Goal: Find specific page/section: Find specific page/section

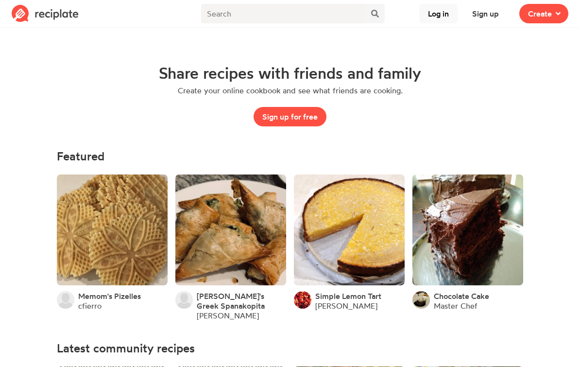
click at [441, 12] on button "Log in" at bounding box center [438, 13] width 38 height 19
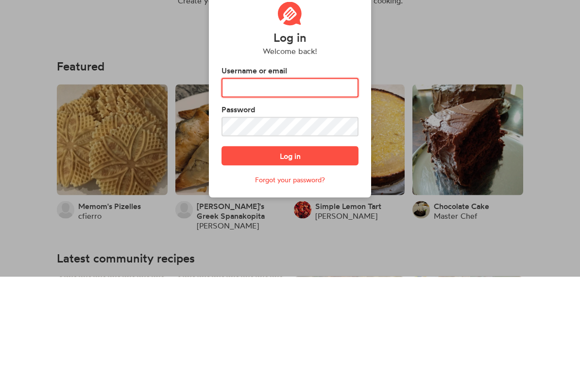
type input "FEARENGIRL3"
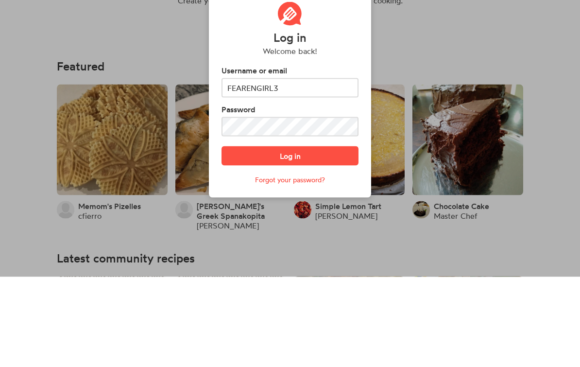
click at [290, 236] on button "Log in" at bounding box center [289, 245] width 137 height 19
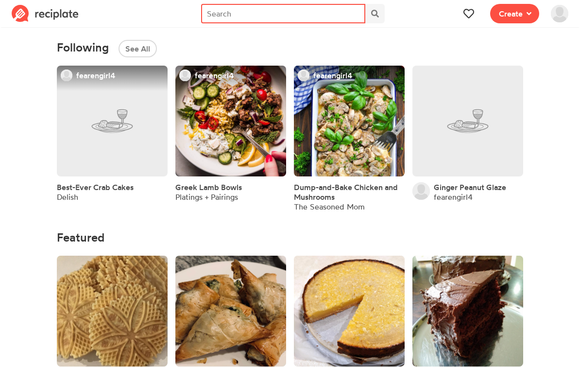
click at [322, 11] on input "text" at bounding box center [283, 13] width 164 height 19
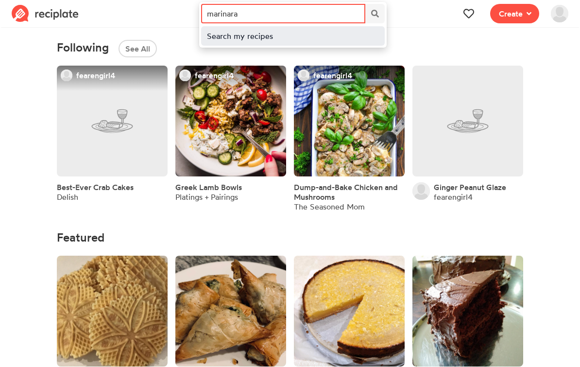
type input "marinara"
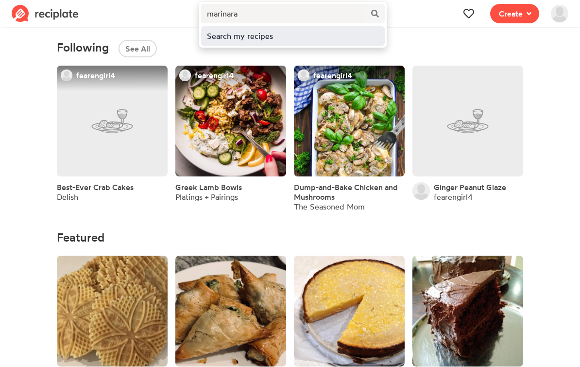
click at [260, 37] on div "Search my recipes" at bounding box center [293, 36] width 172 height 12
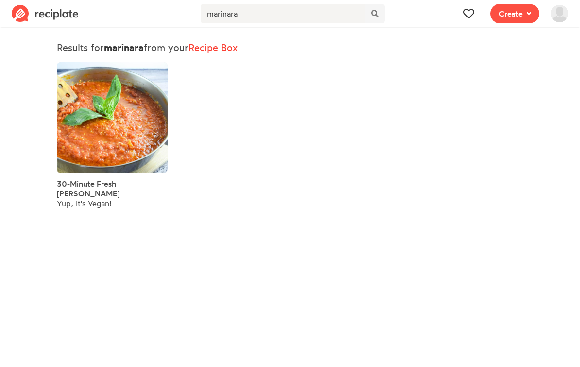
click at [88, 192] on span "30-Minute Fresh Tomato Marinara" at bounding box center [88, 188] width 63 height 19
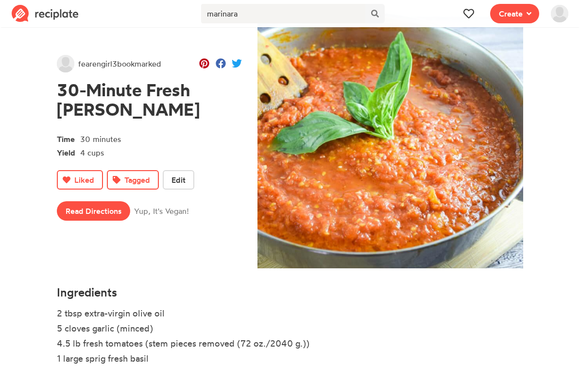
scroll to position [61, 0]
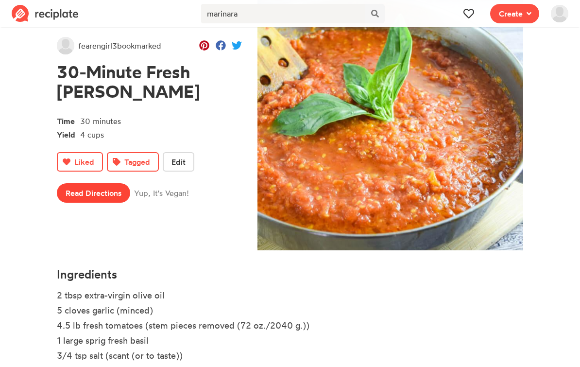
click at [90, 191] on link "Read Directions" at bounding box center [93, 192] width 73 height 19
